Goal: Task Accomplishment & Management: Manage account settings

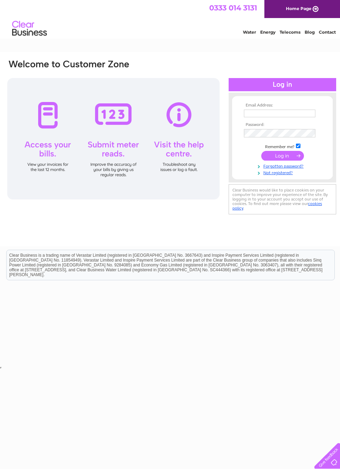
click at [55, 122] on div at bounding box center [113, 139] width 212 height 122
click at [278, 112] on input "text" at bounding box center [280, 114] width 72 height 8
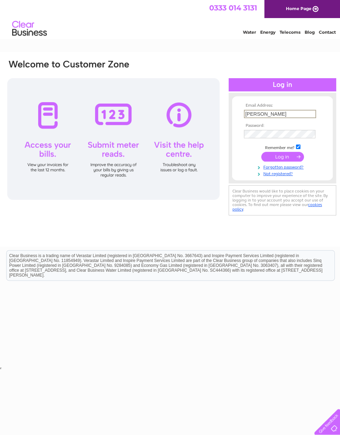
type input "anne.booker@sky.com"
click at [282, 154] on input "submit" at bounding box center [282, 157] width 43 height 10
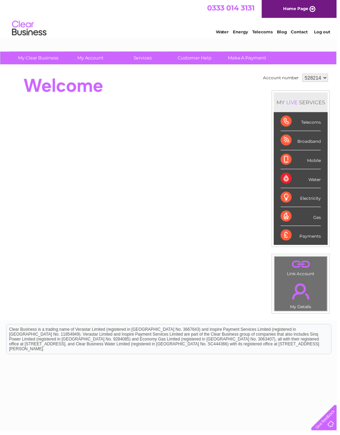
click at [318, 124] on div "Telecoms" at bounding box center [304, 122] width 41 height 19
click at [314, 118] on div "Telecoms" at bounding box center [304, 122] width 41 height 19
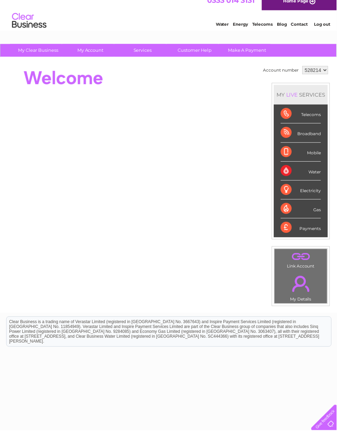
scroll to position [8, 0]
click at [310, 287] on link "." at bounding box center [304, 286] width 50 height 24
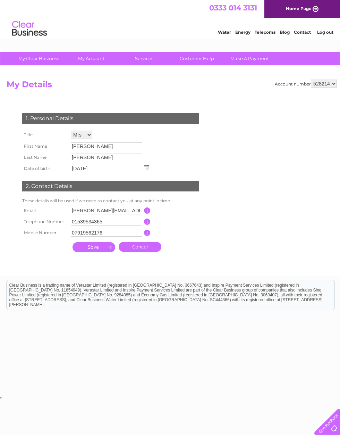
click at [266, 33] on link "Telecoms" at bounding box center [265, 32] width 21 height 5
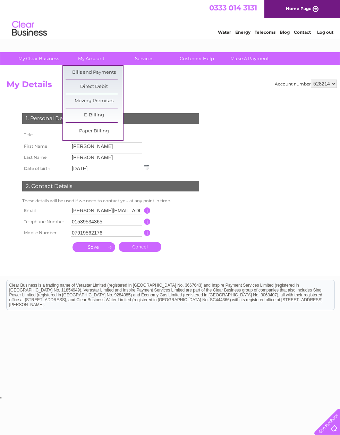
click at [100, 69] on link "Bills and Payments" at bounding box center [94, 73] width 57 height 14
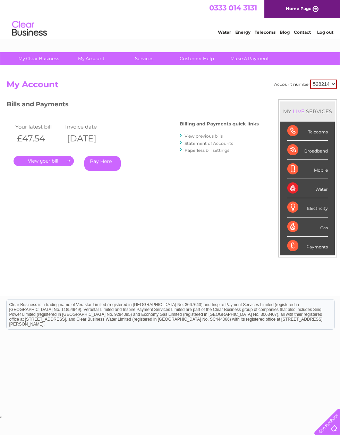
click at [232, 141] on link "Statement of Accounts" at bounding box center [209, 143] width 49 height 5
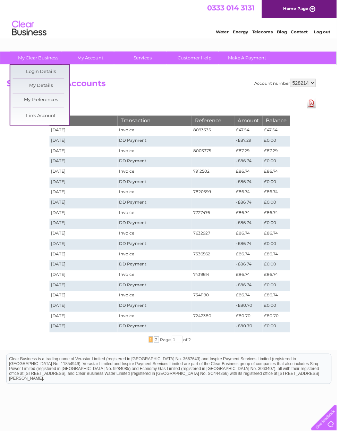
click at [163, 96] on div "Account number 528214 Statement of Accounts Download Pdf Date Transaction Refer…" at bounding box center [172, 210] width 344 height 288
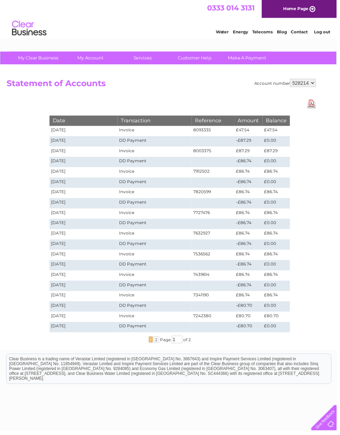
click at [301, 32] on link "Contact" at bounding box center [302, 32] width 17 height 5
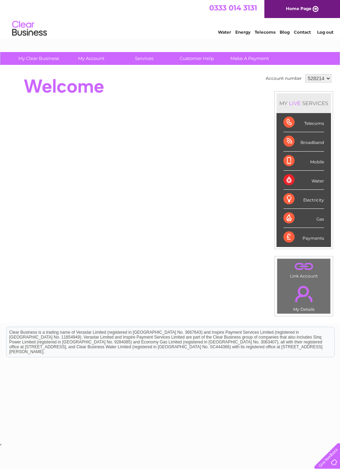
click at [293, 122] on div "Telecoms" at bounding box center [304, 122] width 41 height 19
click at [312, 119] on div "Telecoms" at bounding box center [304, 122] width 41 height 19
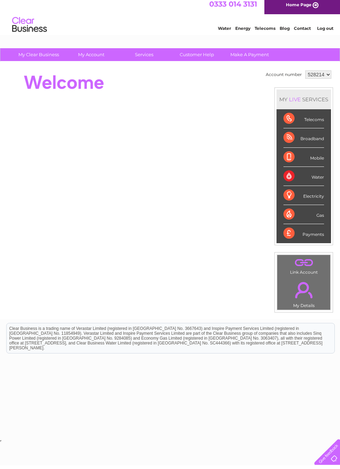
click at [306, 114] on div "Telecoms" at bounding box center [304, 122] width 41 height 19
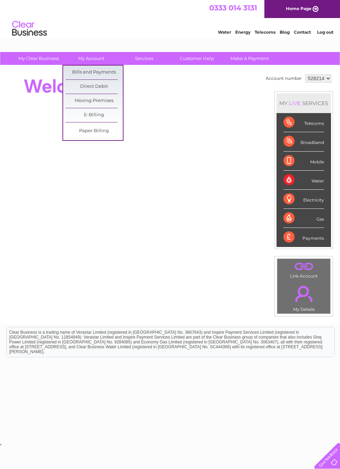
click at [151, 41] on html "0333 014 3131 Home Page Water Energy Telecoms Blog Contact Log out" at bounding box center [170, 20] width 340 height 41
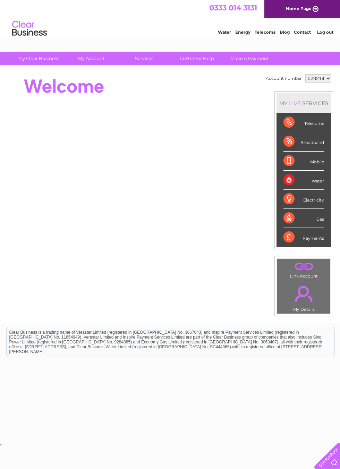
click at [202, 60] on link "Customer Help" at bounding box center [196, 58] width 57 height 13
